Goal: Task Accomplishment & Management: Use online tool/utility

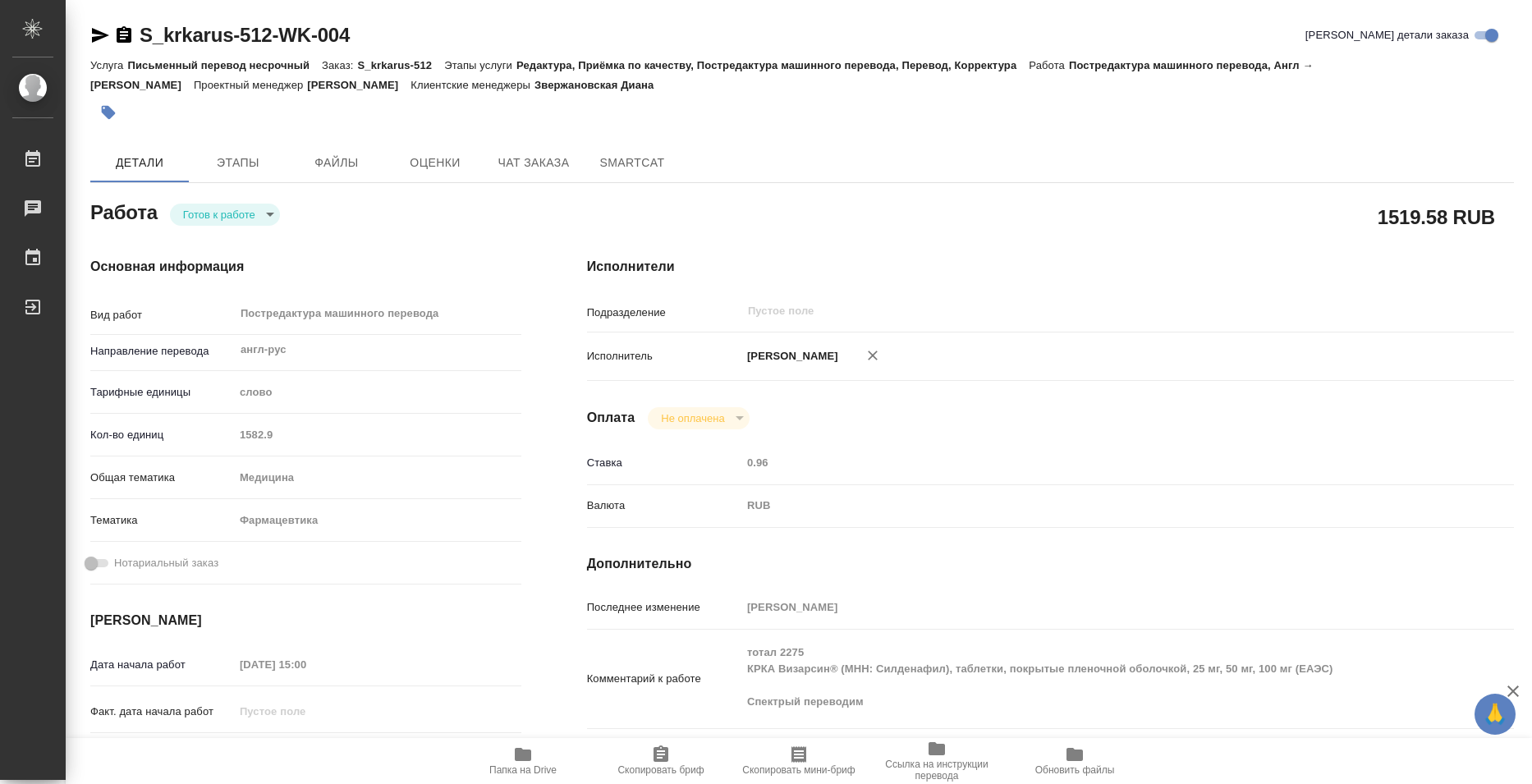
type textarea "x"
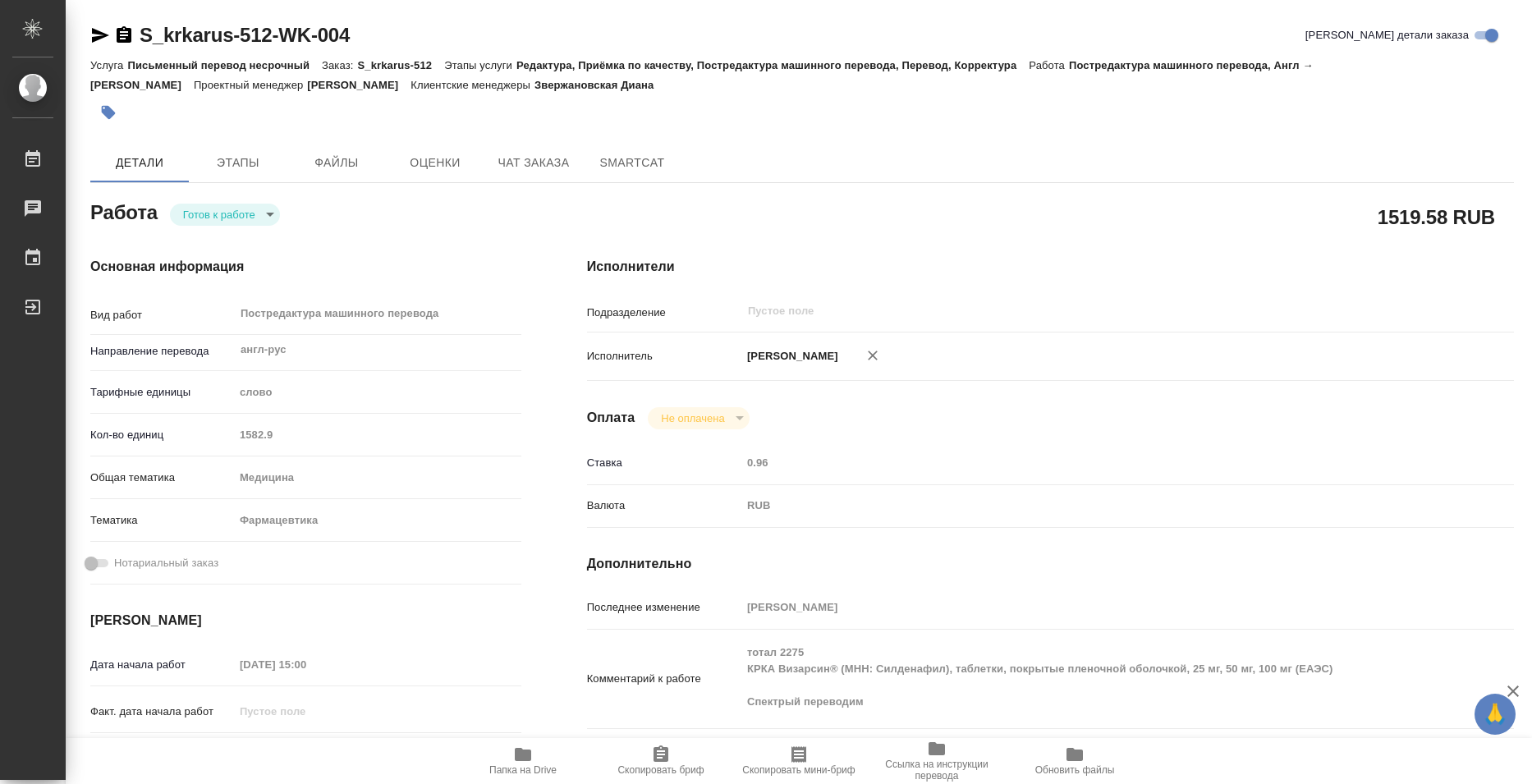
type textarea "x"
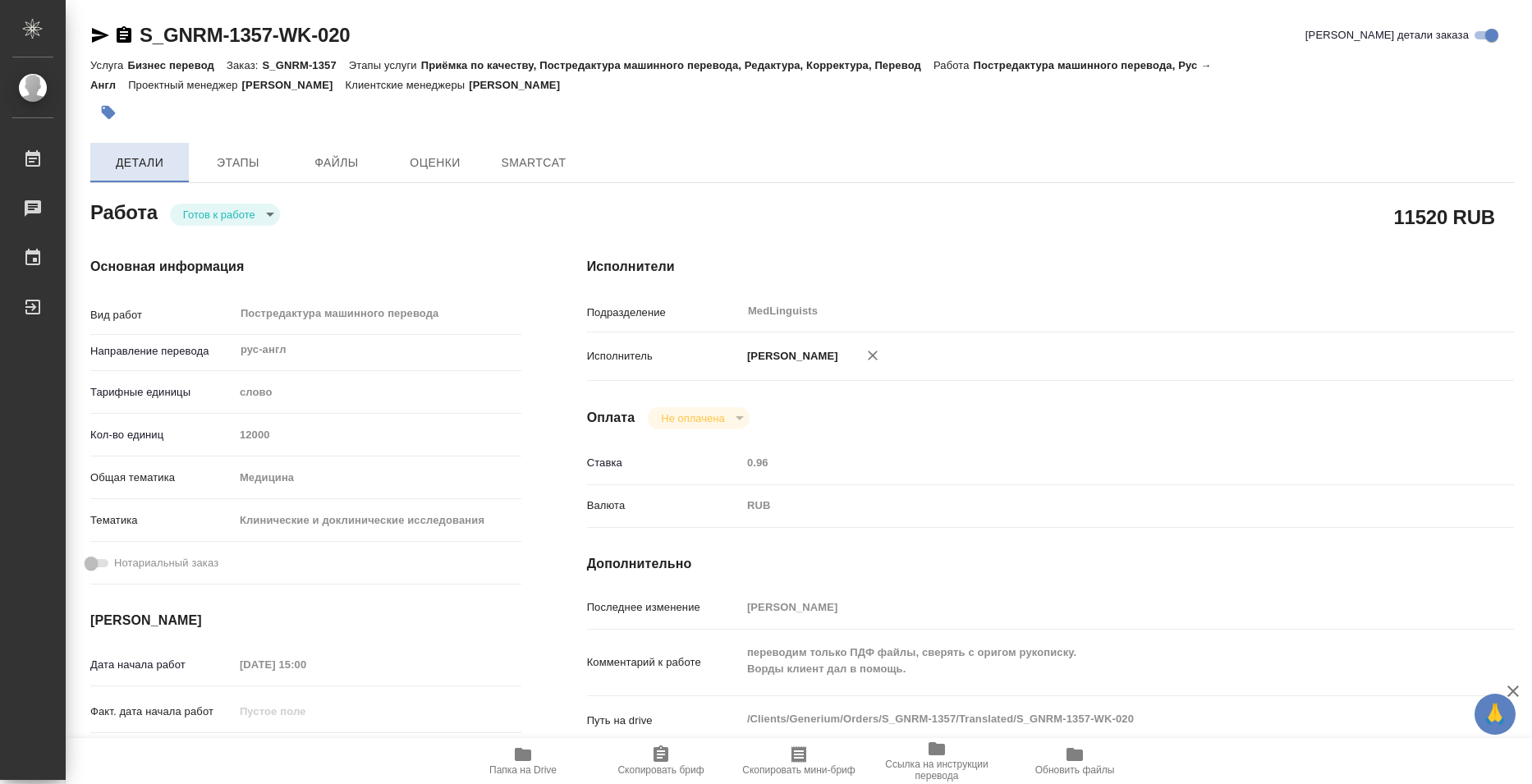
type textarea "x"
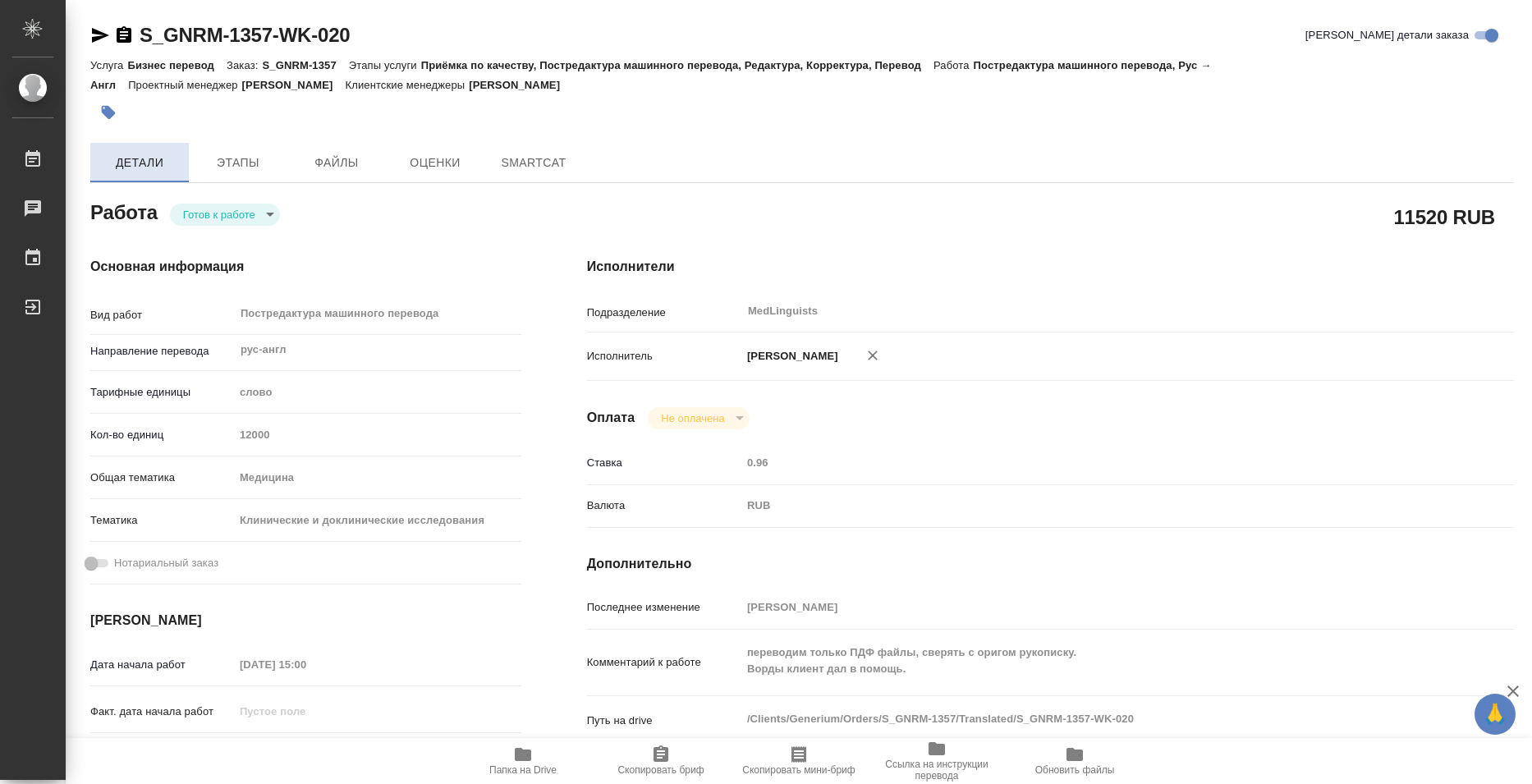
type textarea "x"
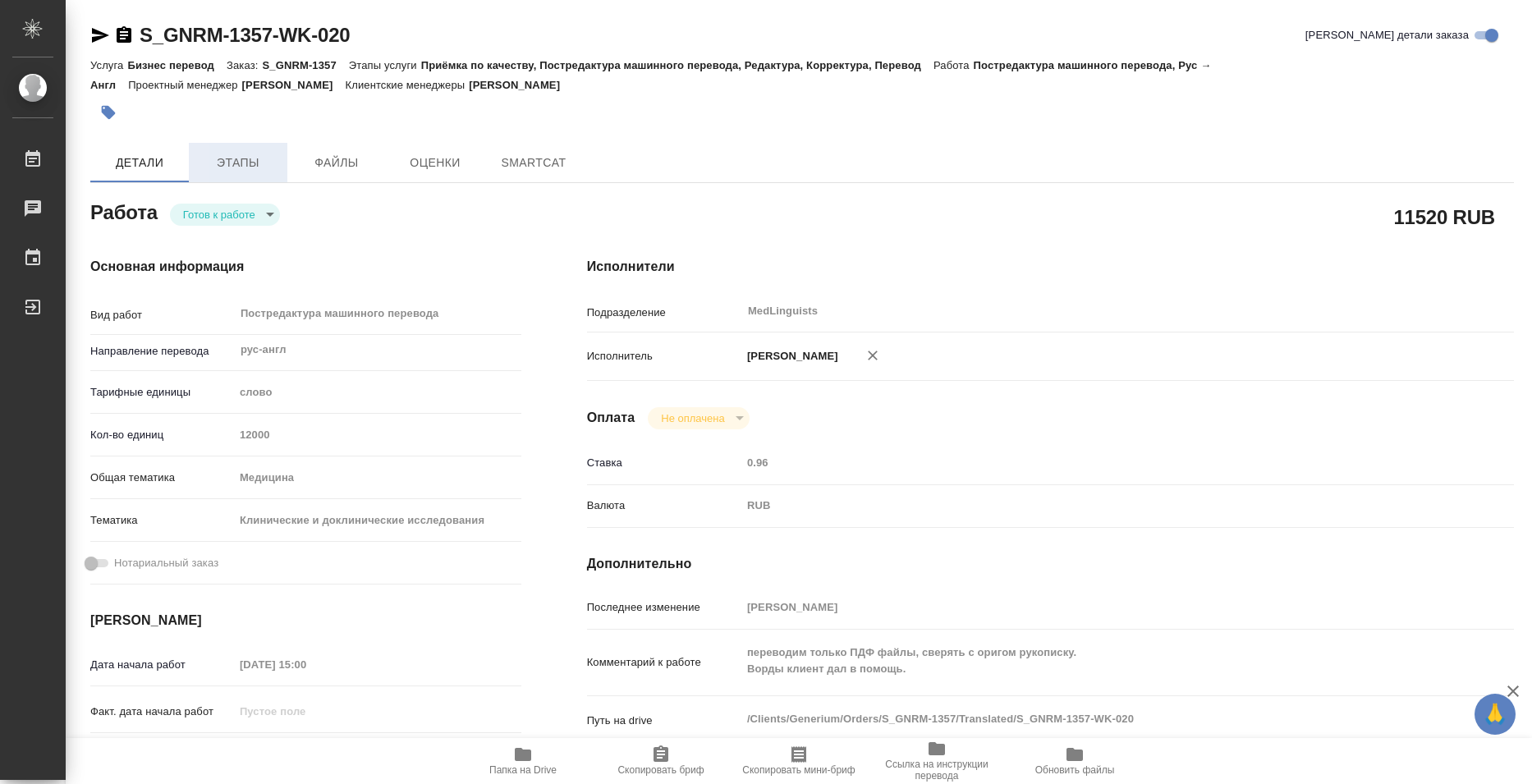
type textarea "x"
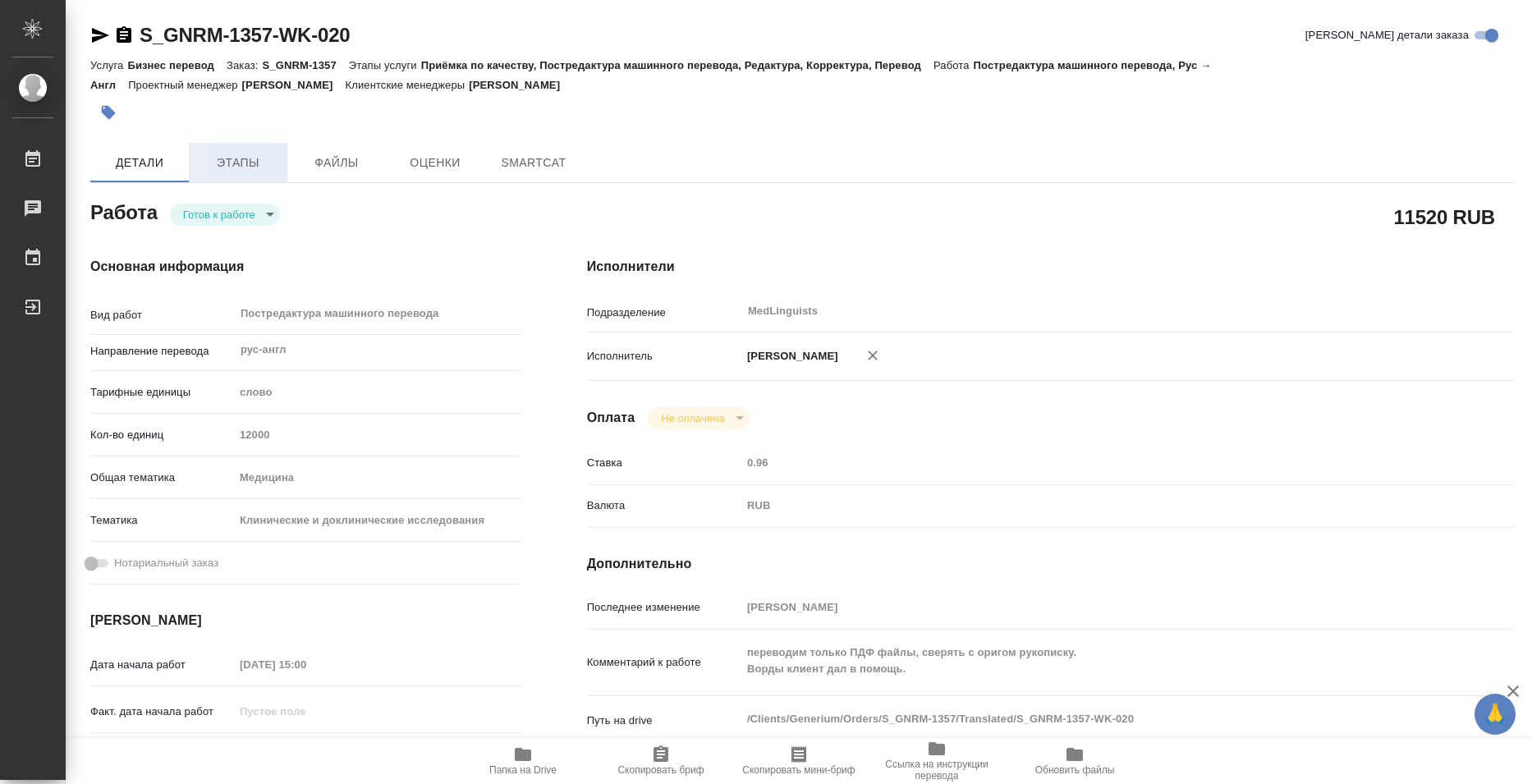
click at [216, 162] on span "Этапы" at bounding box center [238, 163] width 79 height 21
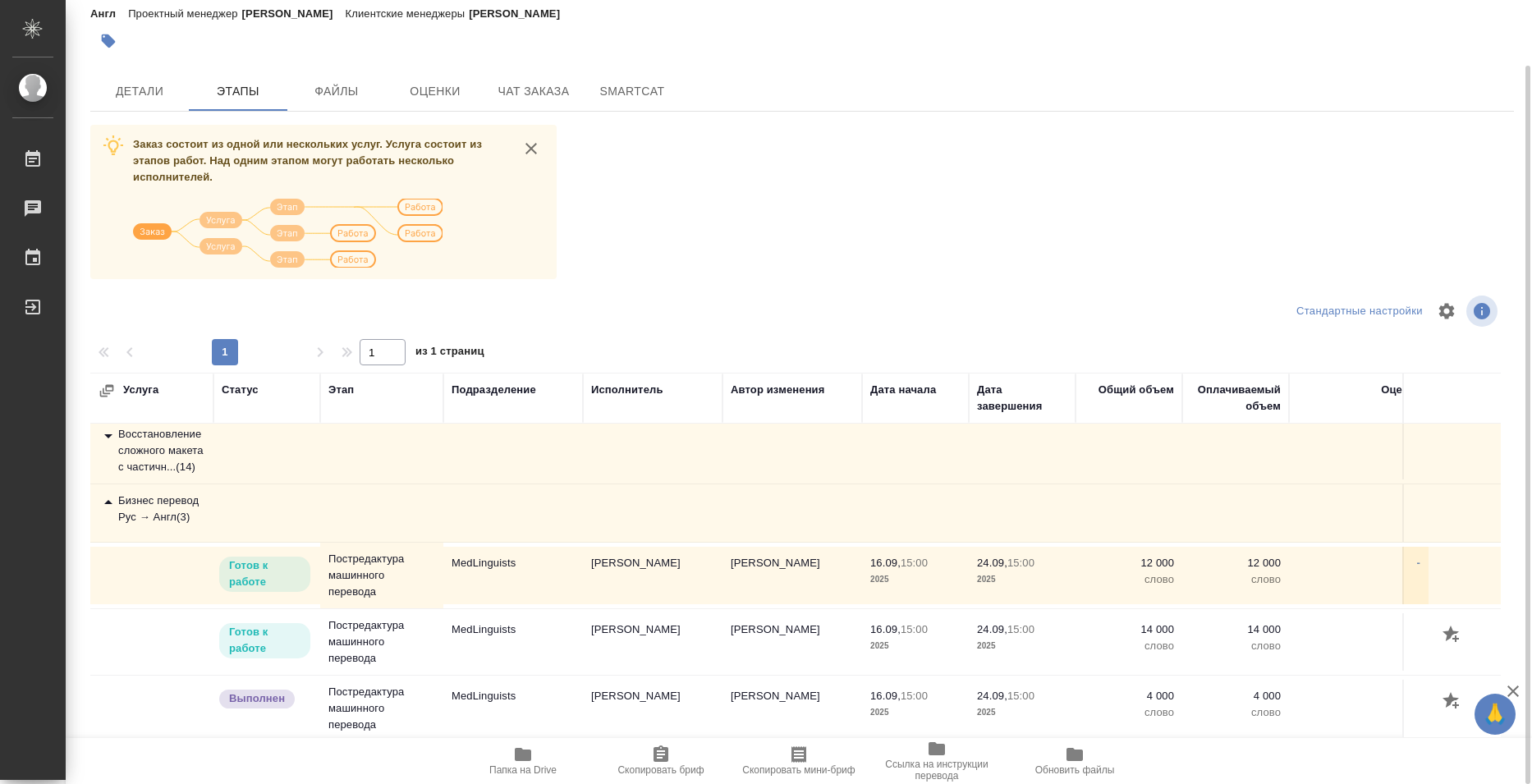
scroll to position [19, 0]
